Goal: Information Seeking & Learning: Learn about a topic

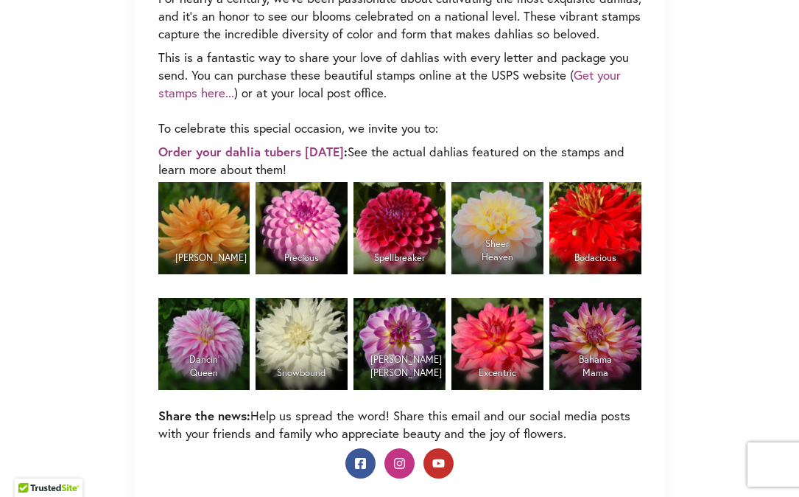
scroll to position [1221, 0]
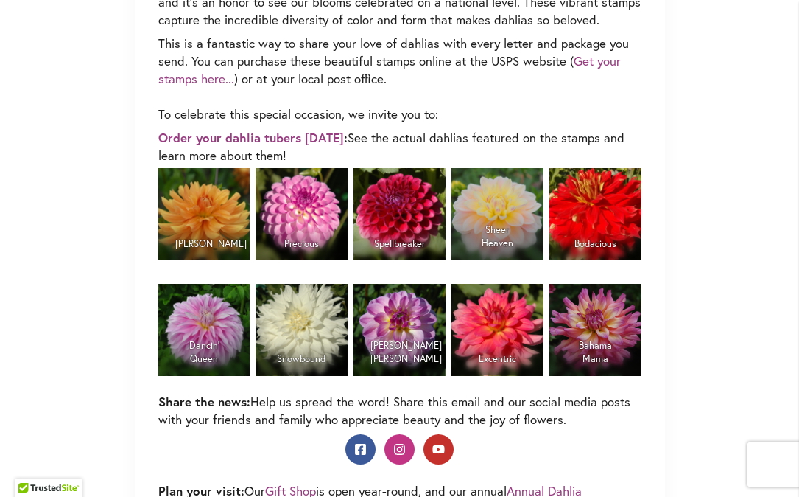
click at [597, 211] on img at bounding box center [595, 214] width 91 height 92
click at [584, 260] on figcaption "Bodacious" at bounding box center [595, 244] width 91 height 32
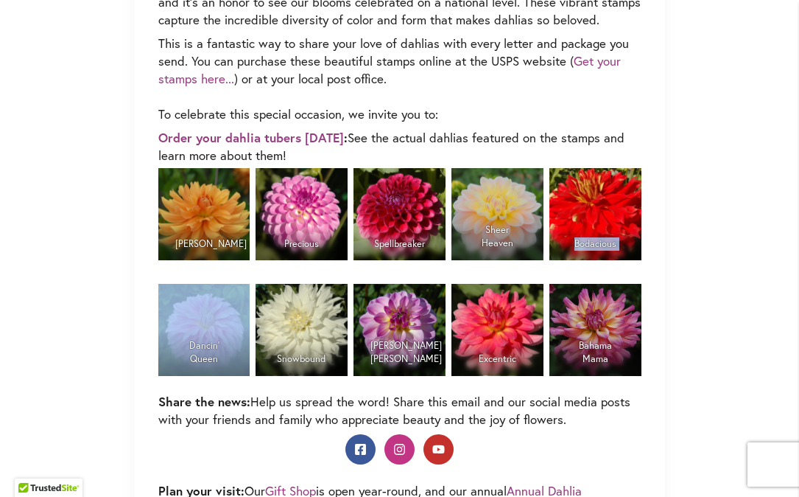
click at [584, 260] on figcaption "Bodacious" at bounding box center [595, 244] width 91 height 32
copy figure "Bodacious"
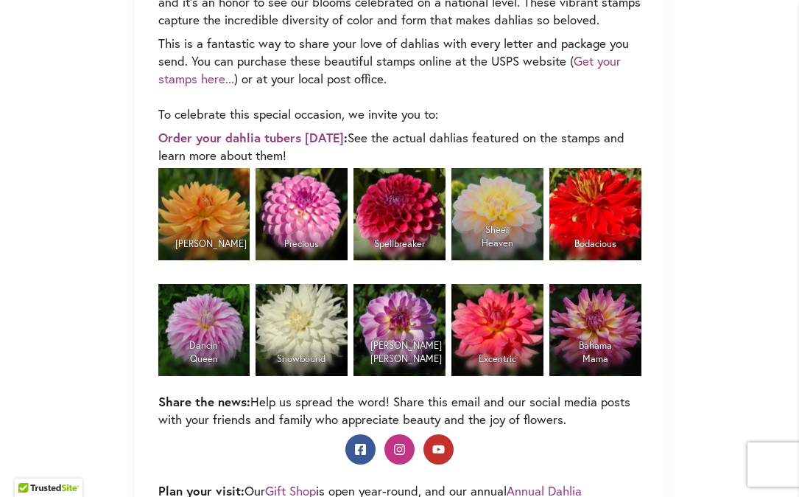
click at [594, 365] on figcaption "Bahama Mama" at bounding box center [595, 352] width 91 height 46
click at [594, 363] on figcaption "Bahama Mama" at bounding box center [595, 352] width 91 height 46
copy div "Bahama Mama"
